Goal: Ask a question

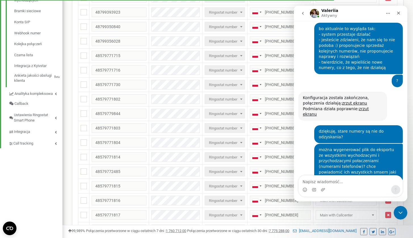
scroll to position [1005, 0]
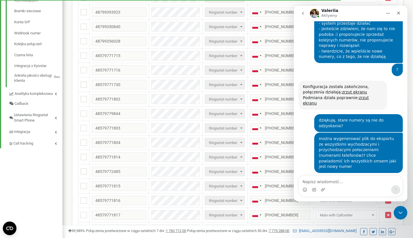
click at [344, 182] on textarea "Napisz wiadomość..." at bounding box center [350, 180] width 104 height 10
click at [39, 171] on div "stowarzyszenieasy.pl Projekty stowarzyszenieasy.pl Panel Informacyjny Centrum o…" at bounding box center [31, 138] width 62 height 694
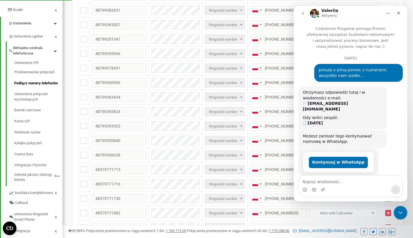
scroll to position [119, 0]
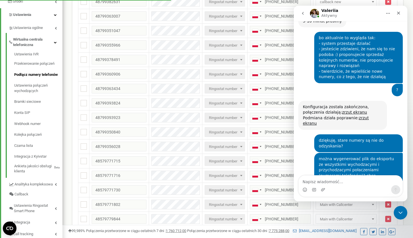
click at [340, 180] on textarea "Napisz wiadomość..." at bounding box center [350, 180] width 104 height 10
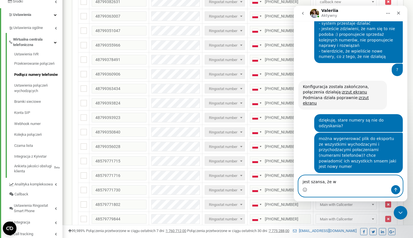
click at [340, 182] on textarea "jest szansa, że w" at bounding box center [350, 180] width 104 height 10
paste textarea "799360906"
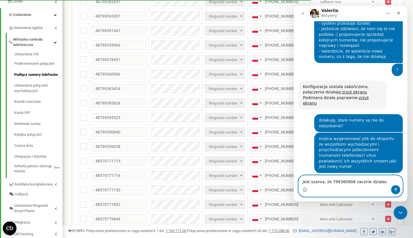
type textarea "jest szansa, że 799360906 zacznie działac?"
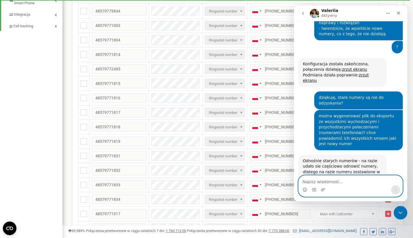
scroll to position [334, 0]
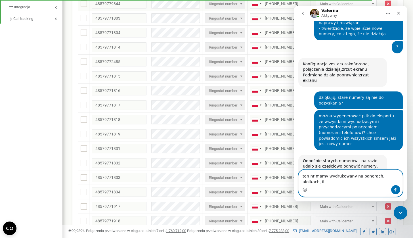
type textarea "ten nr mamy wydrukowany na banerach, ulotkach, itd"
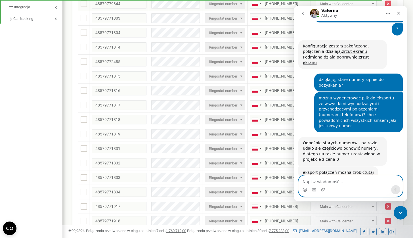
scroll to position [1046, 0]
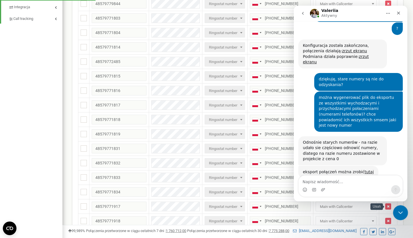
click at [400, 217] on div "Zamknij komunikator Intercom" at bounding box center [400, 212] width 14 height 14
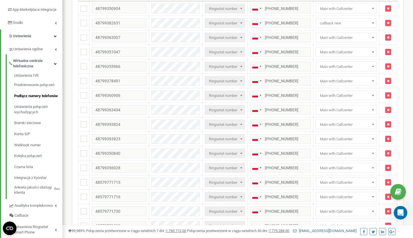
scroll to position [0, 0]
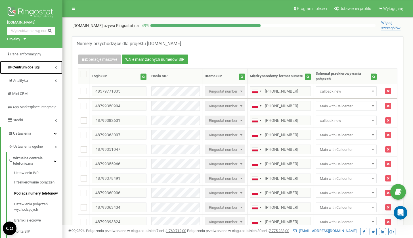
click at [36, 66] on span "Centrum obsługi" at bounding box center [25, 67] width 27 height 4
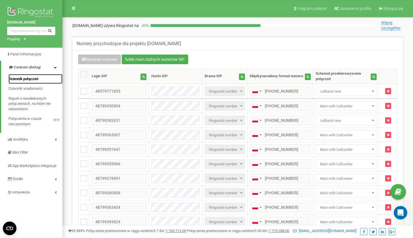
click at [28, 82] on link "Dziennik połączeń" at bounding box center [36, 79] width 54 height 10
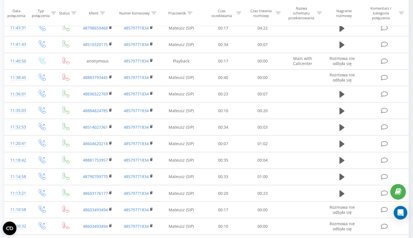
scroll to position [286, 0]
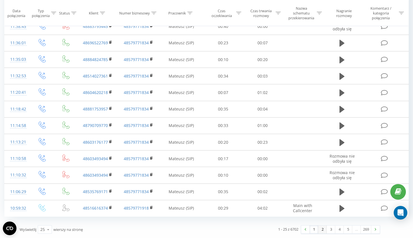
click at [319, 231] on link "2" at bounding box center [322, 229] width 9 height 8
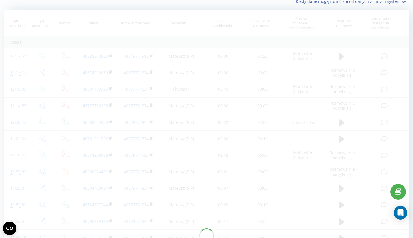
scroll to position [37, 0]
